Goal: Information Seeking & Learning: Learn about a topic

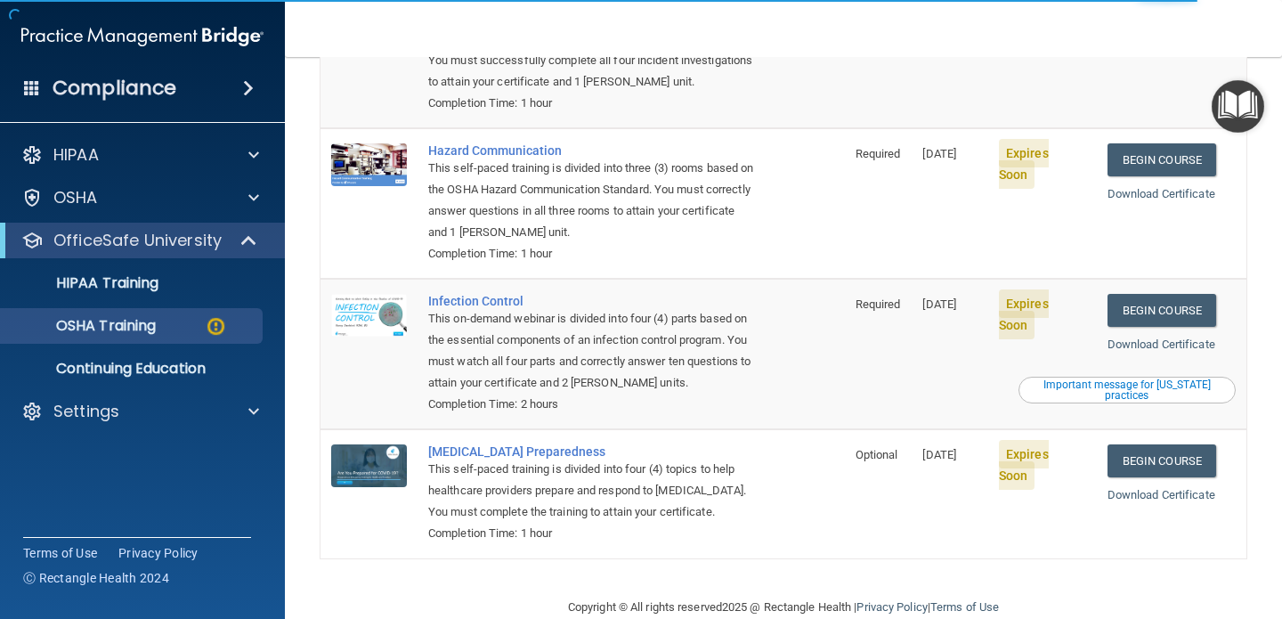
scroll to position [304, 0]
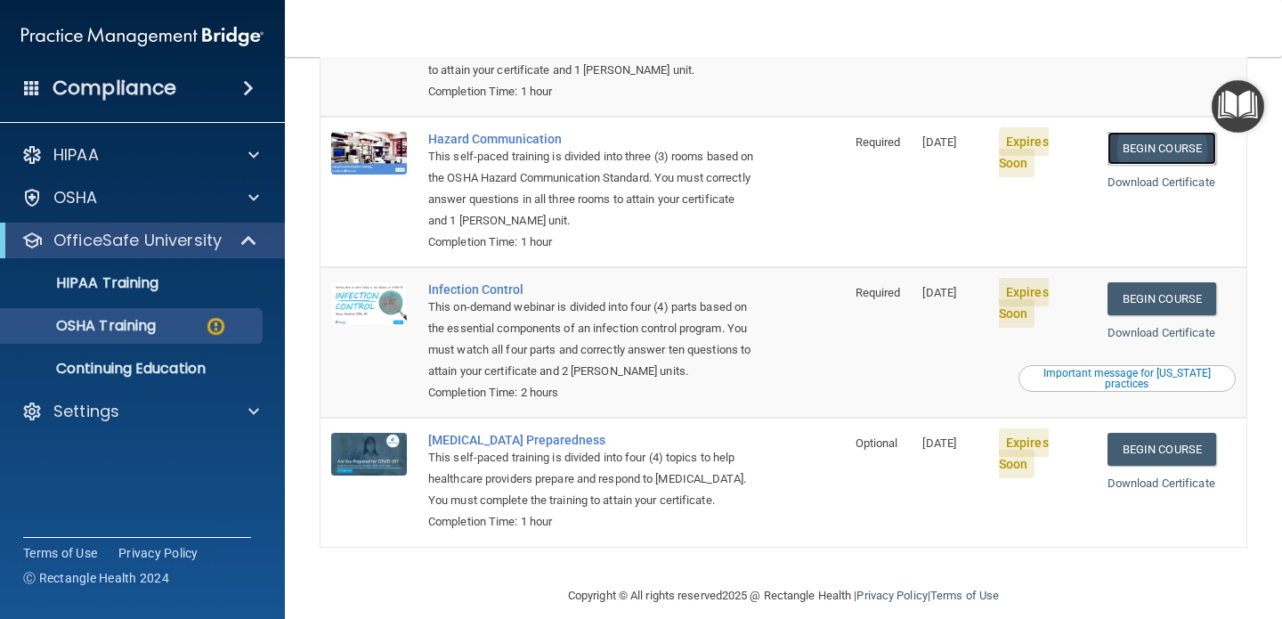
click at [1159, 132] on link "Begin Course" at bounding box center [1161, 148] width 109 height 33
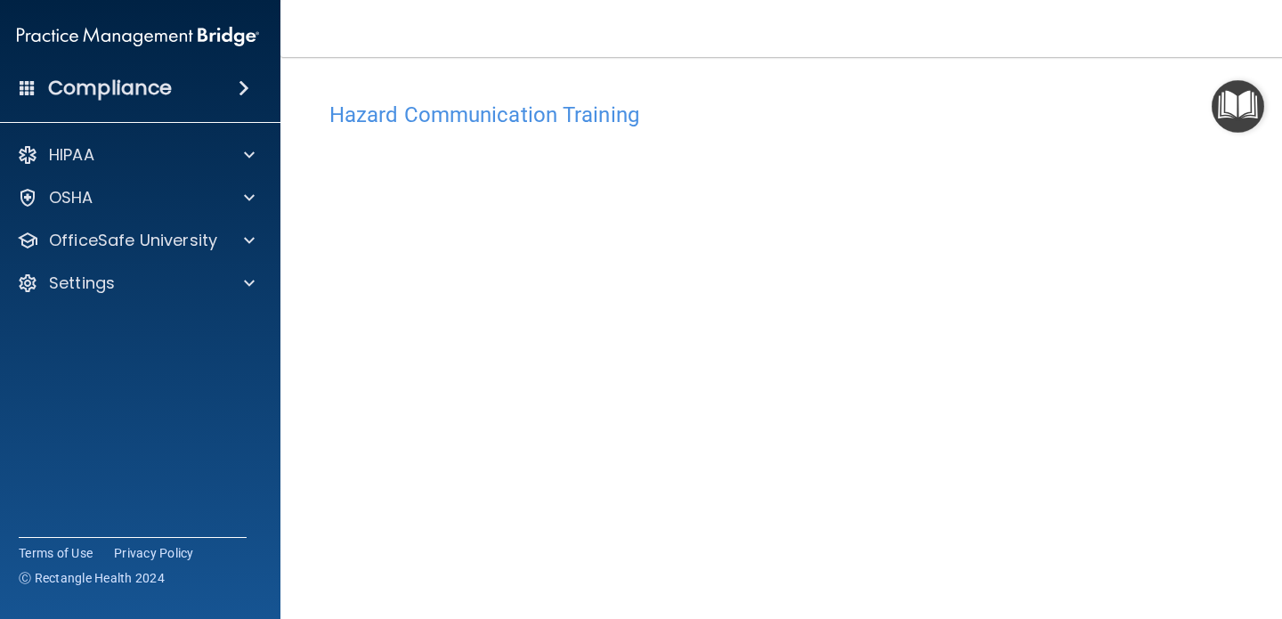
click at [1242, 109] on img "Open Resource Center" at bounding box center [1237, 106] width 53 height 53
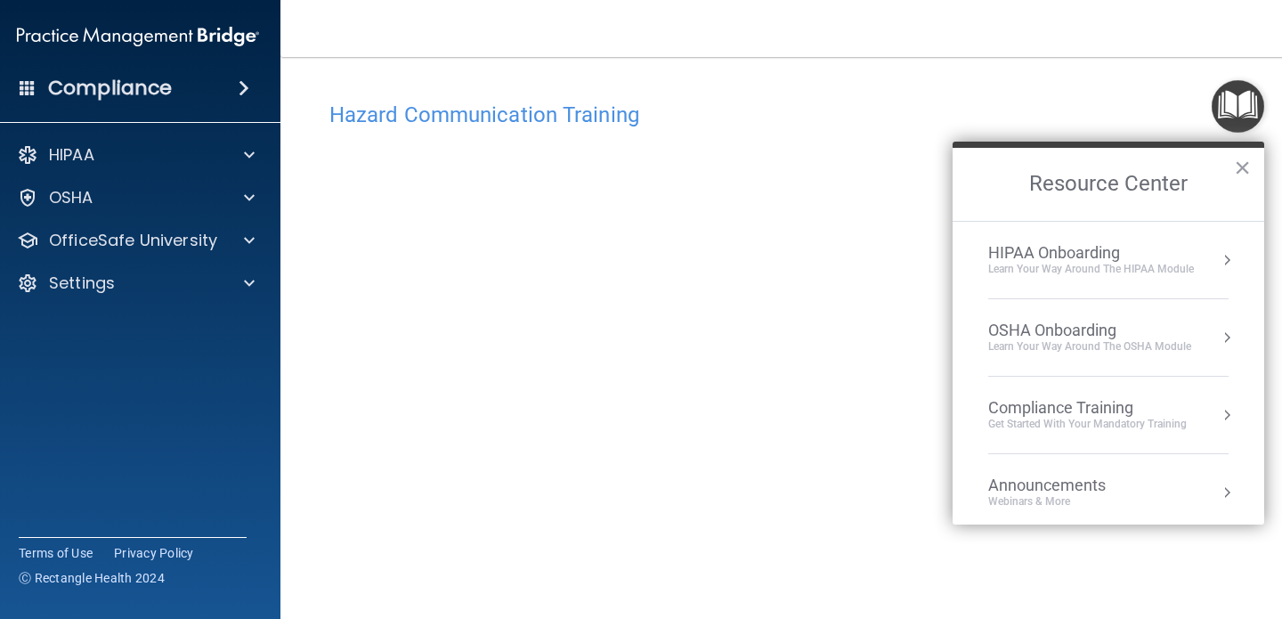
click at [1025, 103] on h4 "Hazard Communication Training" at bounding box center [783, 114] width 908 height 23
click at [1238, 168] on button "×" at bounding box center [1242, 167] width 17 height 28
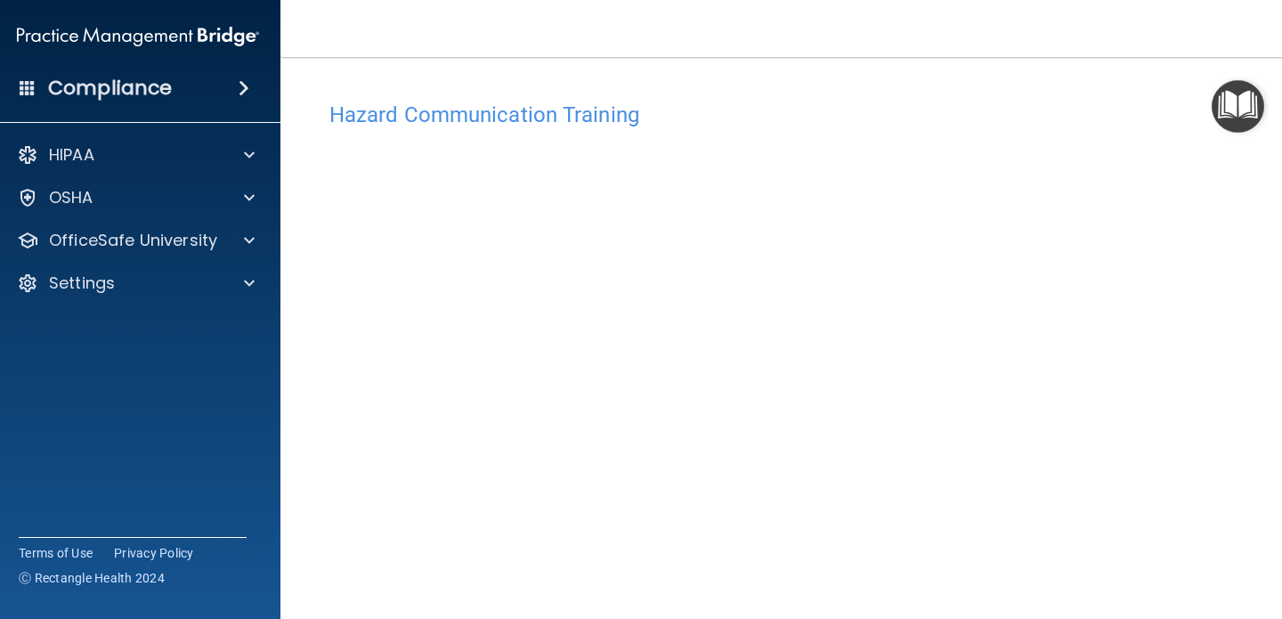
scroll to position [183, 0]
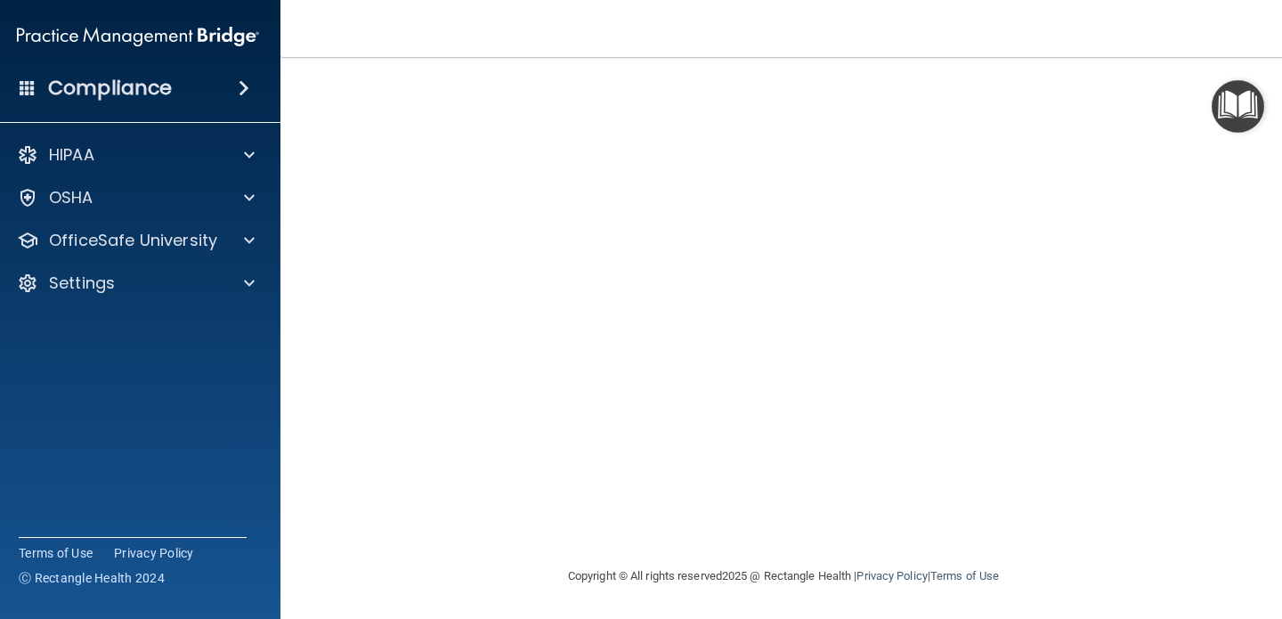
click at [1083, 567] on div "Copyright © All rights reserved 2025 @ Rectangle Health | Privacy Policy | Term…" at bounding box center [783, 575] width 650 height 57
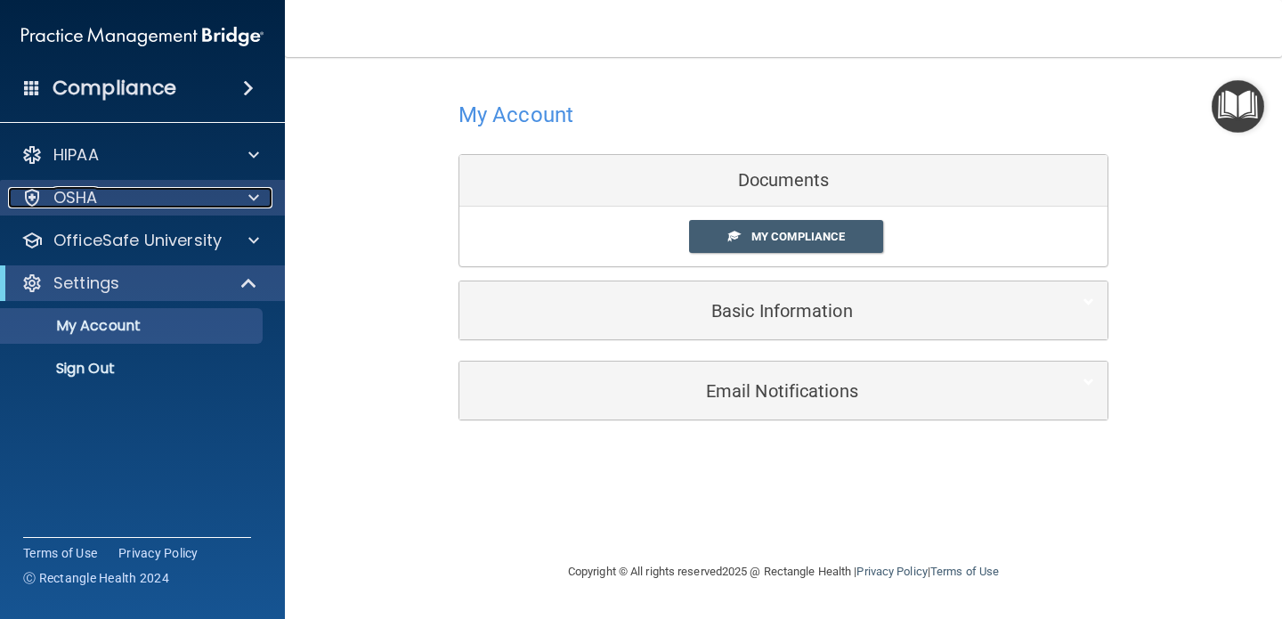
click at [172, 202] on div "OSHA" at bounding box center [118, 197] width 221 height 21
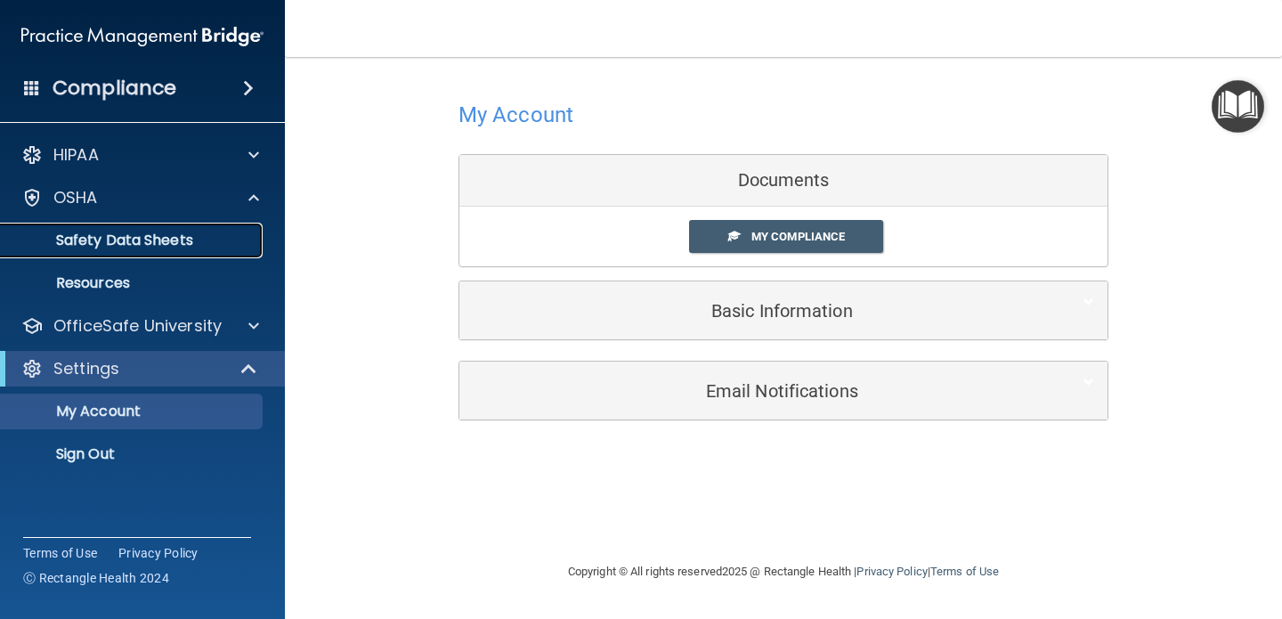
click at [165, 234] on p "Safety Data Sheets" at bounding box center [133, 240] width 243 height 18
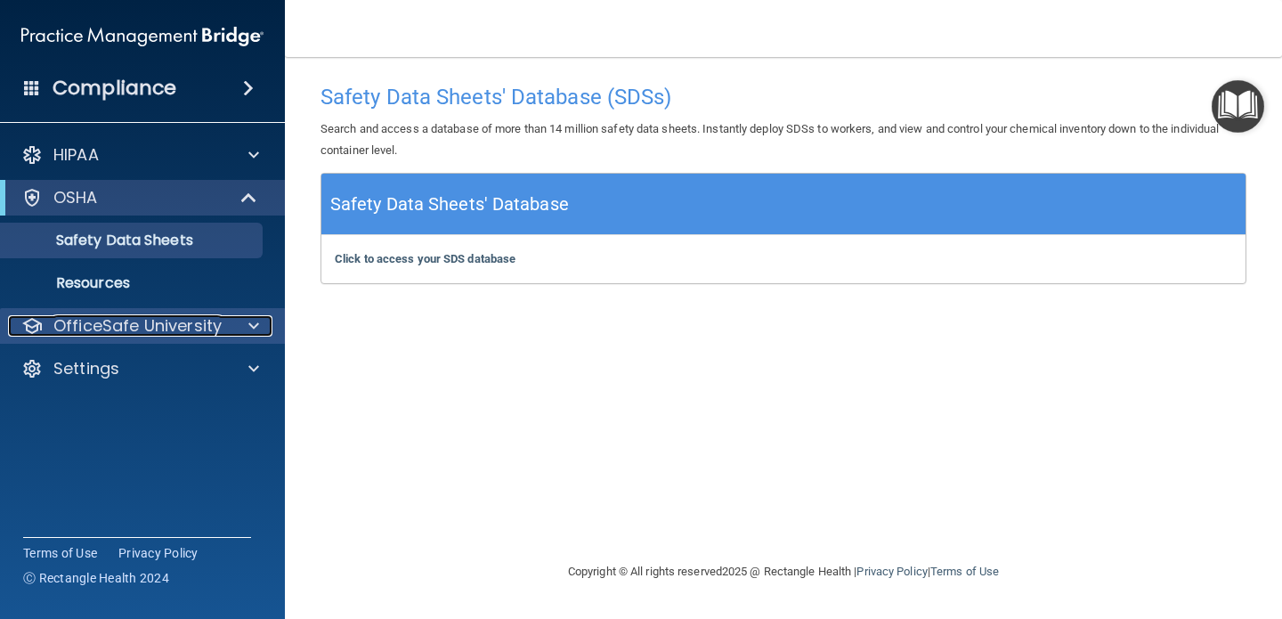
click at [115, 326] on p "OfficeSafe University" at bounding box center [137, 325] width 168 height 21
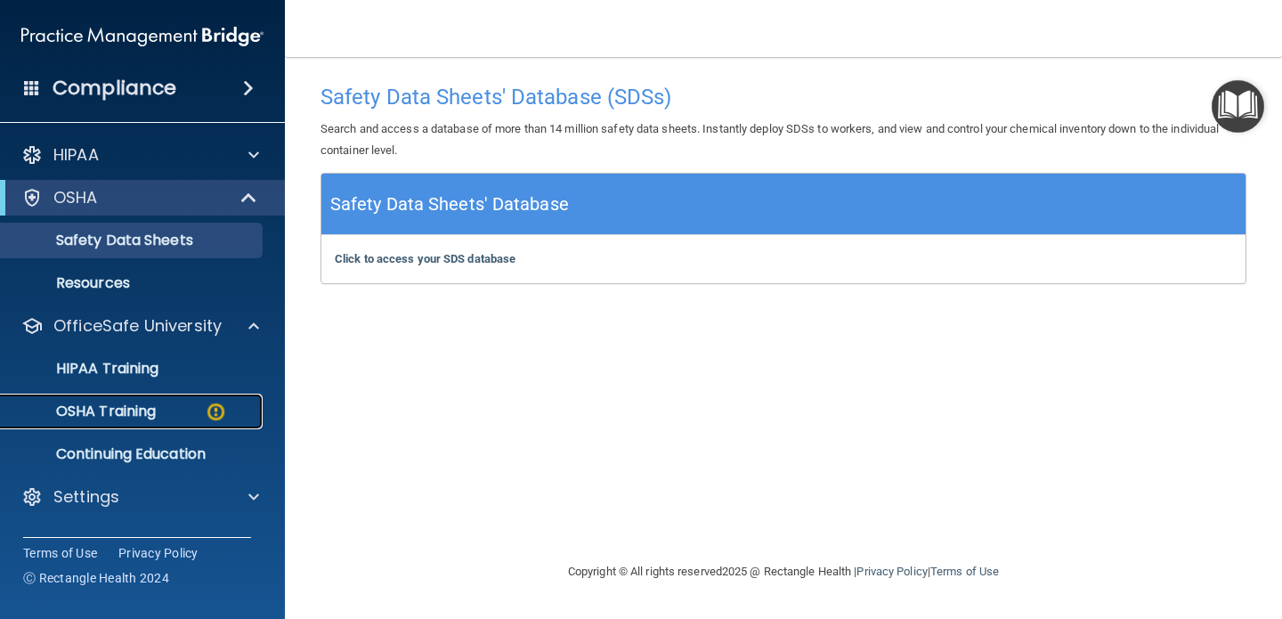
click at [115, 419] on p "OSHA Training" at bounding box center [84, 411] width 144 height 18
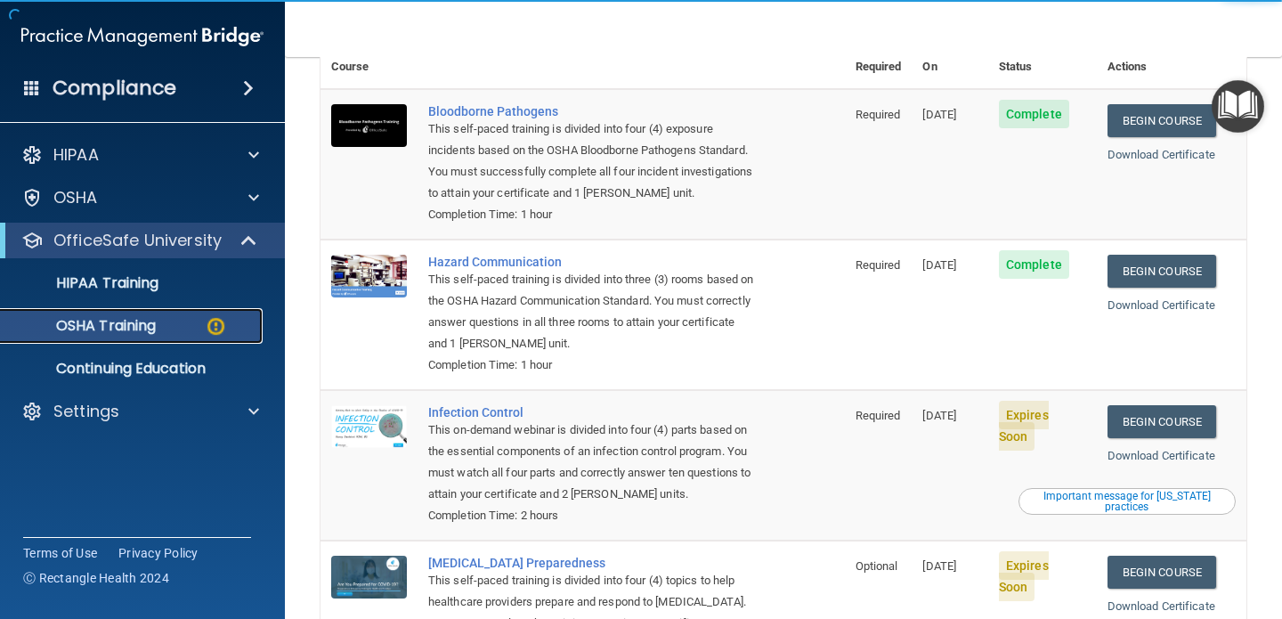
scroll to position [256, 0]
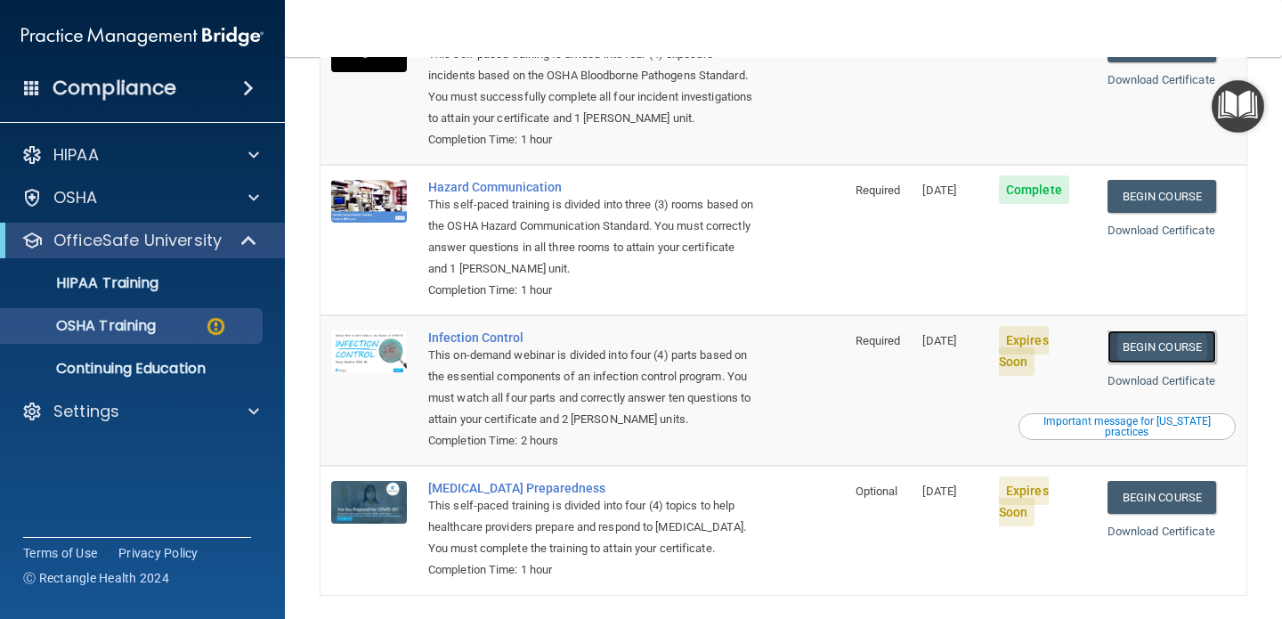
click at [1169, 330] on link "Begin Course" at bounding box center [1161, 346] width 109 height 33
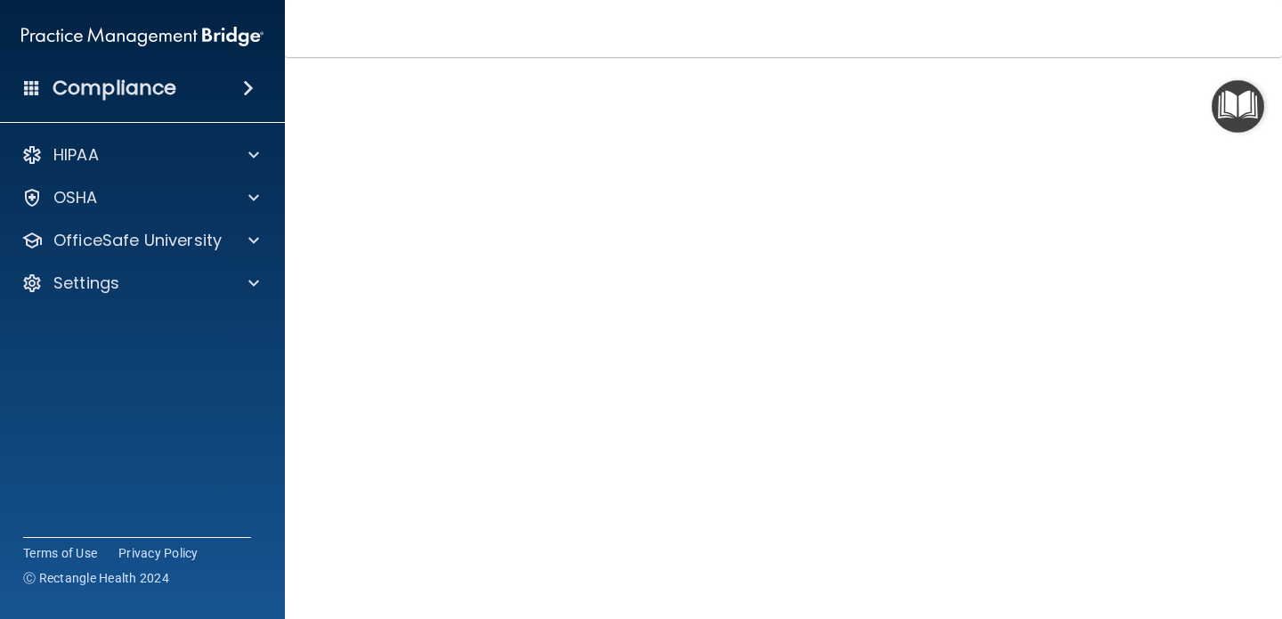
scroll to position [72, 0]
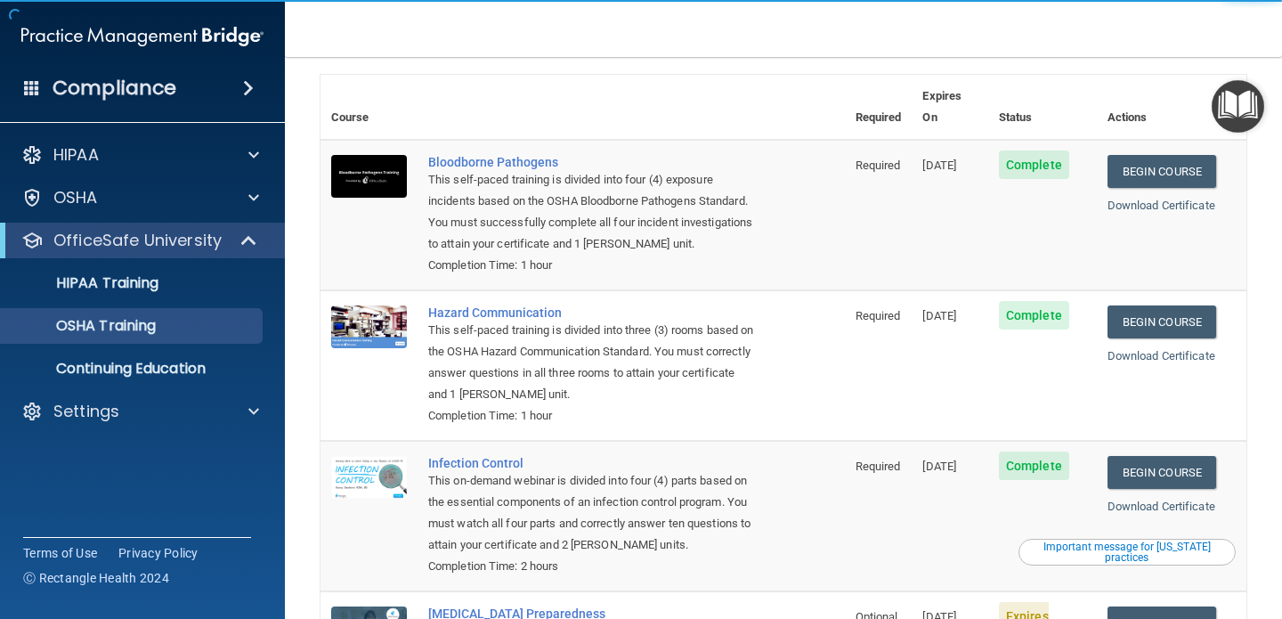
scroll to position [255, 0]
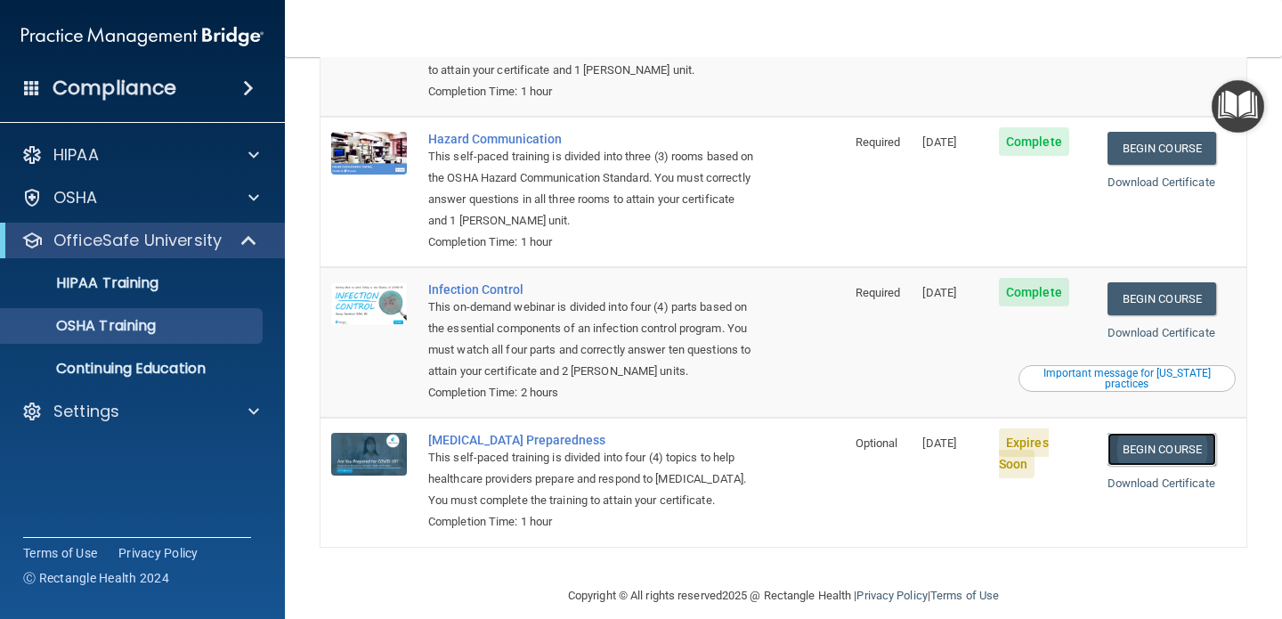
click at [1185, 433] on link "Begin Course" at bounding box center [1161, 449] width 109 height 33
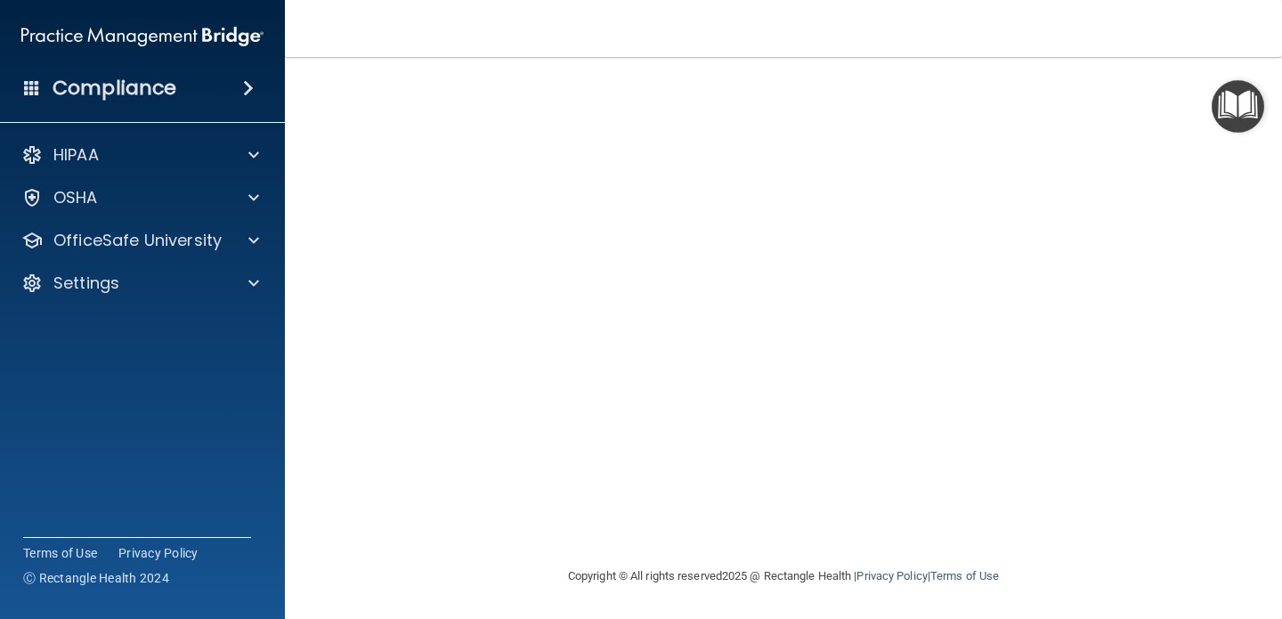
scroll to position [10, 0]
